Goal: Navigation & Orientation: Find specific page/section

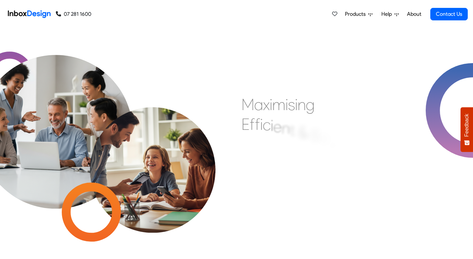
click at [414, 16] on link "About" at bounding box center [414, 14] width 18 height 13
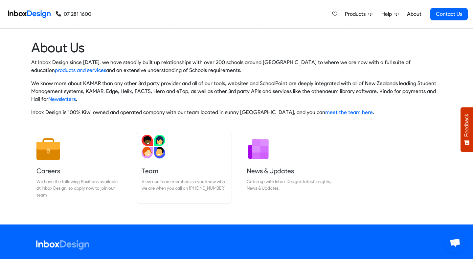
click at [161, 156] on img at bounding box center [154, 147] width 24 height 24
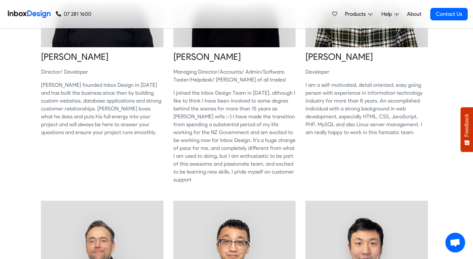
scroll to position [55, 0]
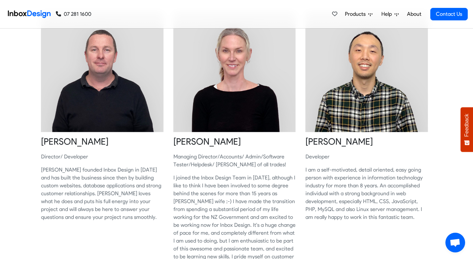
click at [360, 14] on span "Products" at bounding box center [356, 14] width 23 height 8
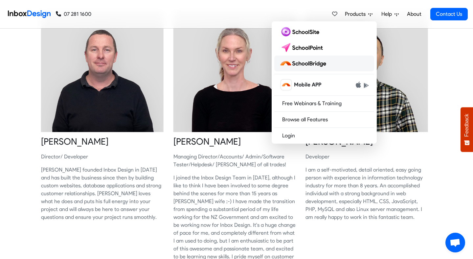
click at [318, 63] on img at bounding box center [303, 63] width 49 height 11
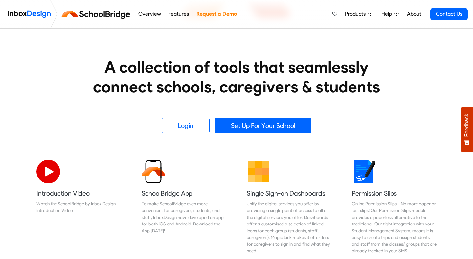
scroll to position [98, 0]
